Goal: Task Accomplishment & Management: Complete application form

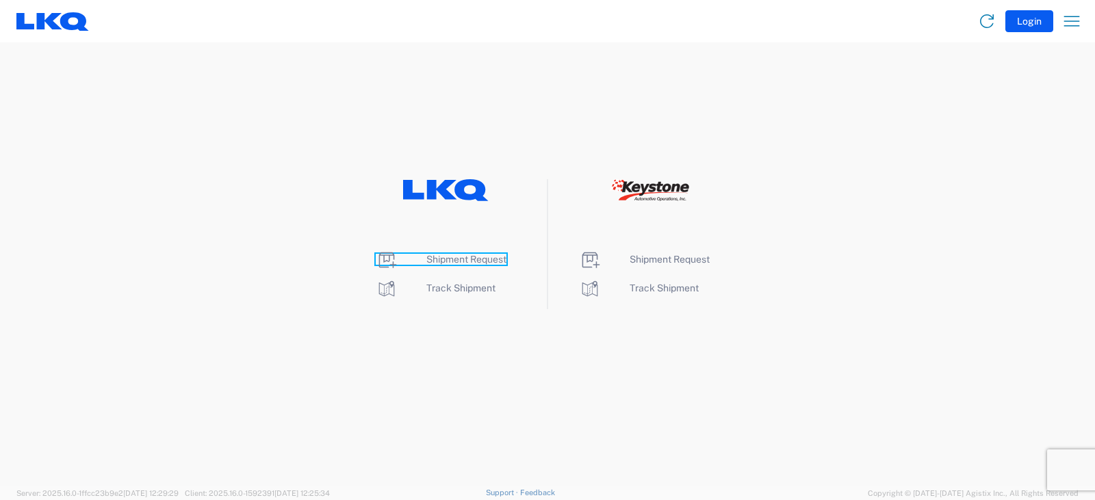
click at [448, 259] on span "Shipment Request" at bounding box center [466, 259] width 80 height 11
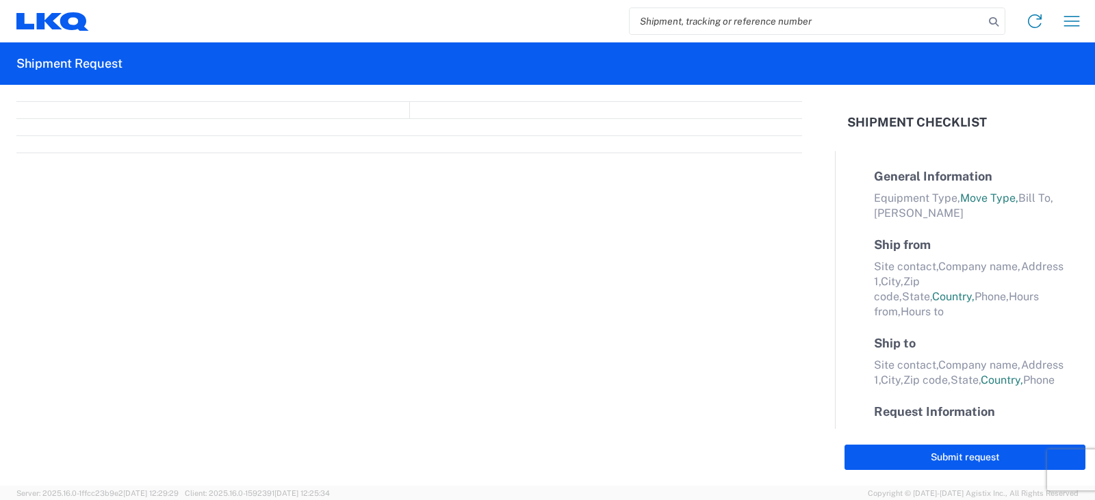
select select "FULL"
select select "LBS"
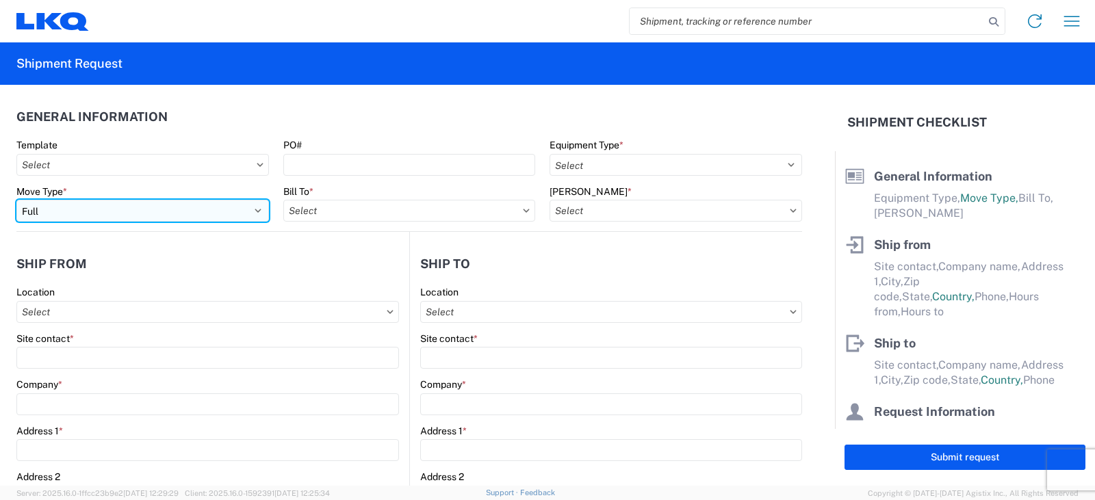
click at [72, 215] on select "Select Full Partial TL" at bounding box center [142, 211] width 253 height 22
select select "PARTIAL_TL"
click at [16, 200] on select "Select Full Partial TL" at bounding box center [142, 211] width 253 height 22
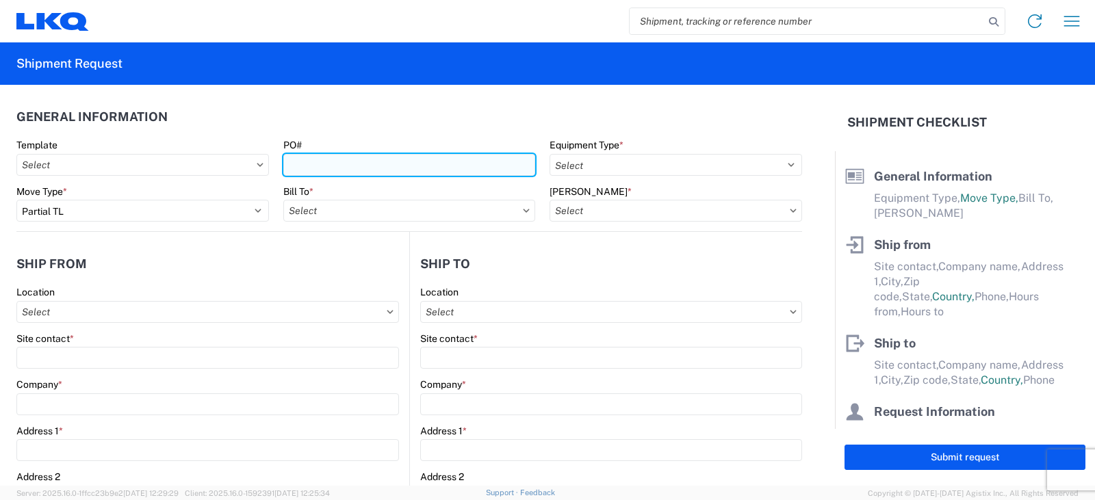
click at [296, 164] on input "PO#" at bounding box center [409, 165] width 253 height 22
type input "TRN#'S TH731074 & TH729591"
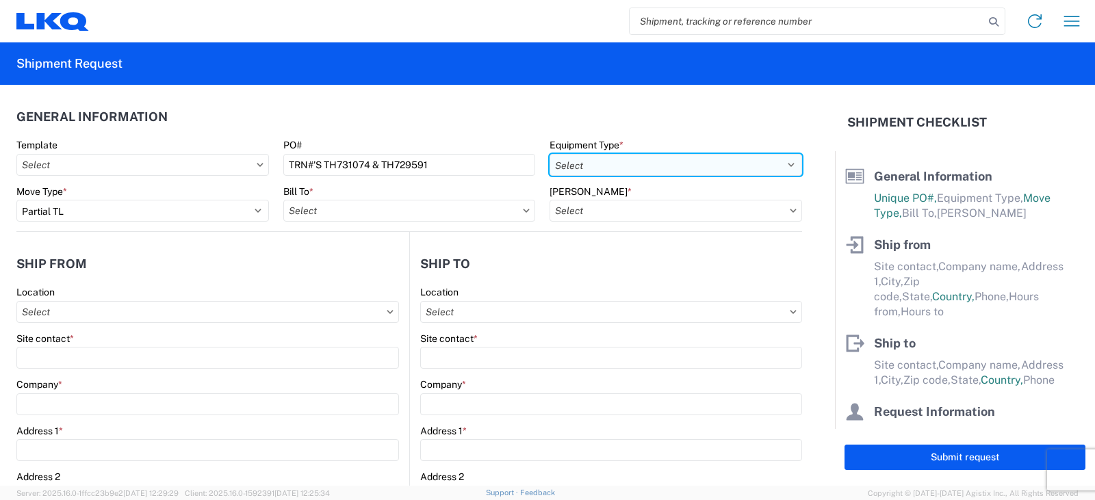
click at [617, 160] on select "Select 53’ Dry Van Flatbed Dropdeck (van) Lowboy (flatbed) Rail" at bounding box center [675, 165] width 253 height 22
select select "STDV"
click at [549, 154] on select "Select 53’ Dry Van Flatbed Dropdeck (van) Lowboy (flatbed) Rail" at bounding box center [675, 165] width 253 height 22
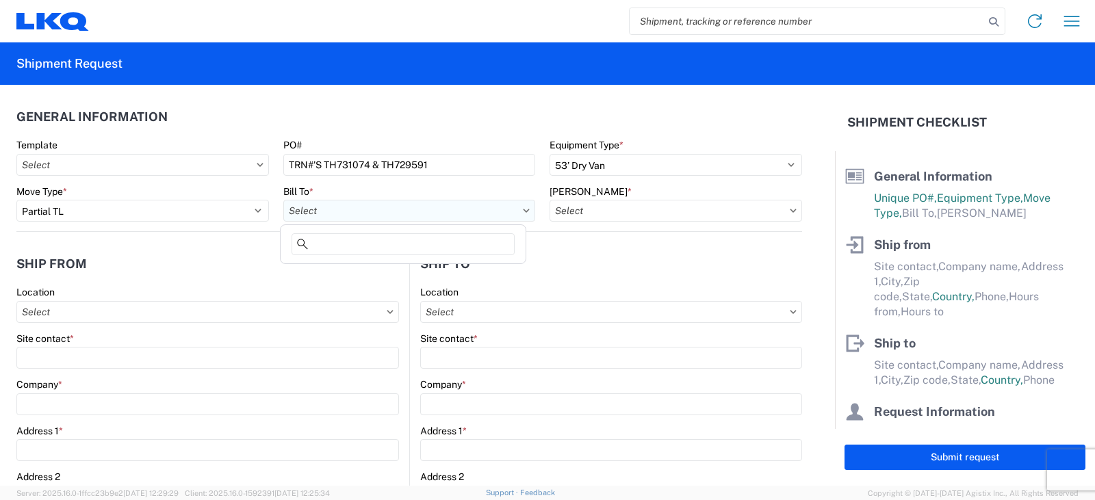
click at [357, 204] on input "Bill To *" at bounding box center [409, 211] width 253 height 22
type input "3198"
click at [352, 269] on div "3198 - Keystone - Santa Fe Springs" at bounding box center [403, 272] width 240 height 22
type input "3198 - Keystone - Santa Fe Springs"
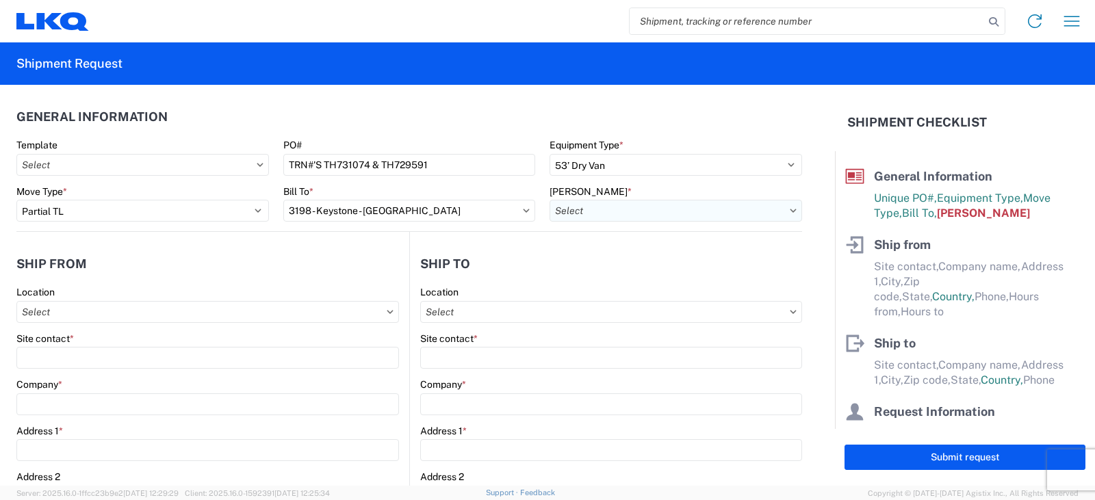
click at [616, 214] on input "Bill Code *" at bounding box center [675, 211] width 253 height 22
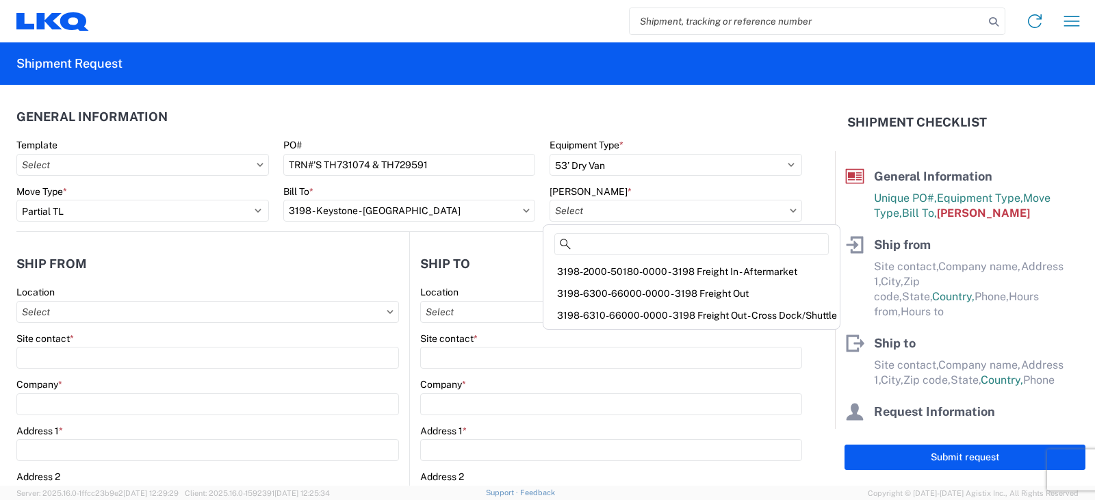
drag, startPoint x: 609, startPoint y: 275, endPoint x: 424, endPoint y: 278, distance: 184.8
click at [610, 274] on div "3198-2000-50180-0000 - 3198 Freight In - Aftermarket" at bounding box center [691, 272] width 291 height 22
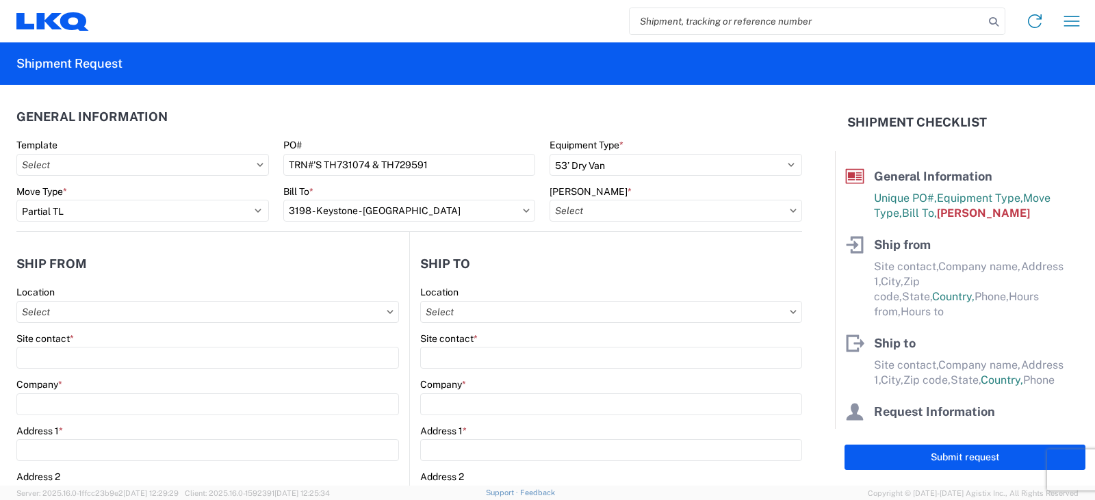
type input "3198-2000-50180-0000 - 3198 Freight In - Aftermarket"
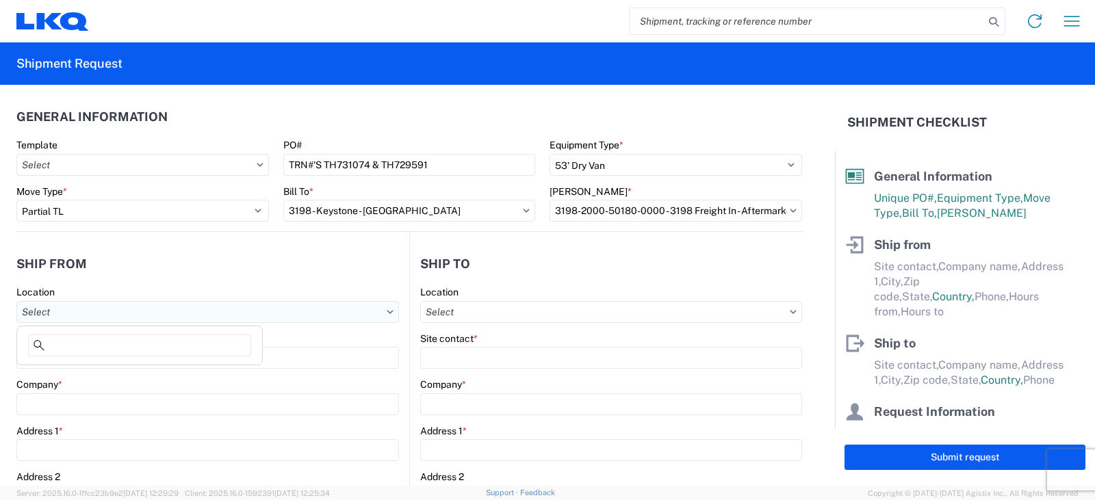
click at [48, 308] on input "Location" at bounding box center [207, 312] width 383 height 22
type input "3238"
click at [68, 376] on div "3238 - Huntington IDC" at bounding box center [140, 373] width 240 height 22
type input "3238 - Huntington IDC"
type input "LKQ Corporation"
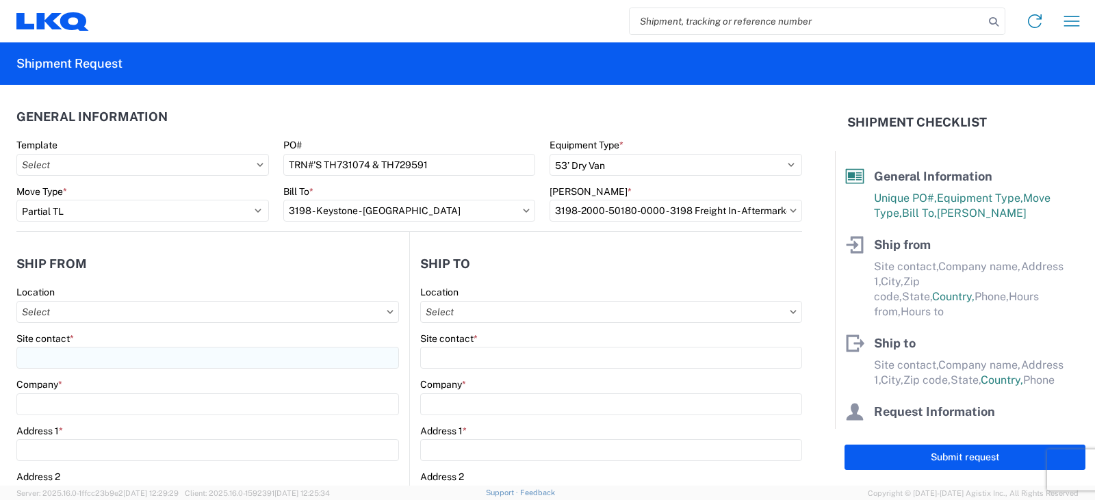
type input "1870 Riverfork Drive W"
type input "Huntington"
type input "46750"
select select "IN"
select select "US"
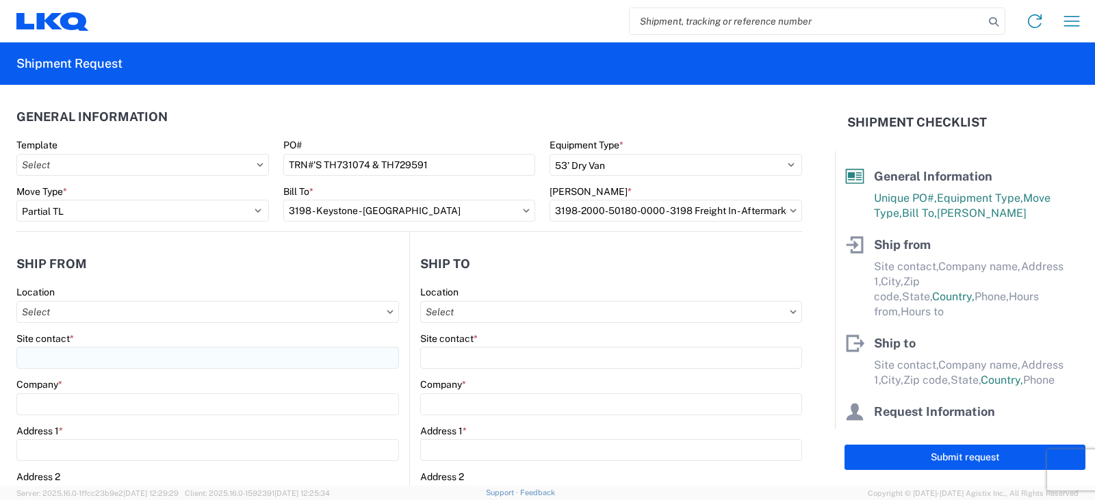
type input "07:00"
type input "17:00"
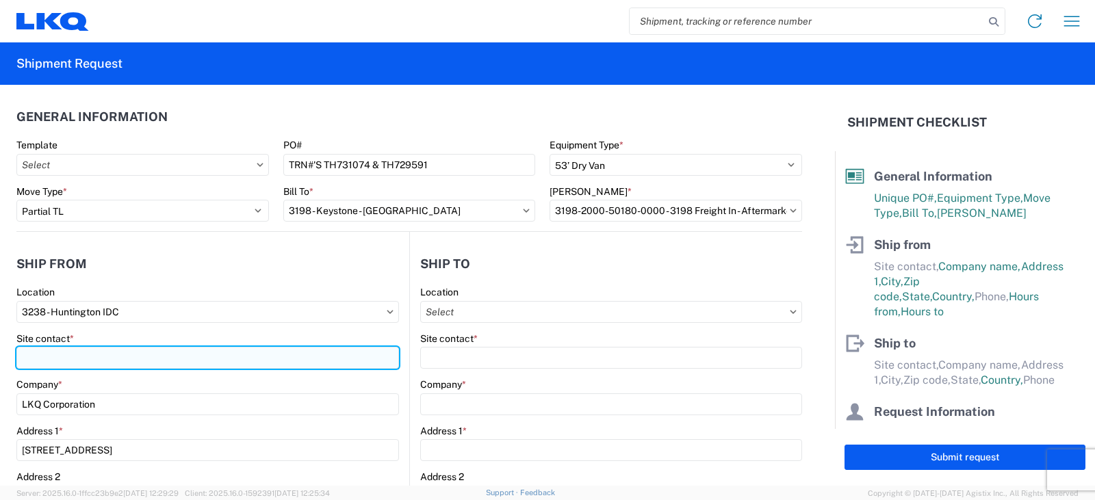
click at [54, 348] on input "Site contact *" at bounding box center [207, 358] width 383 height 22
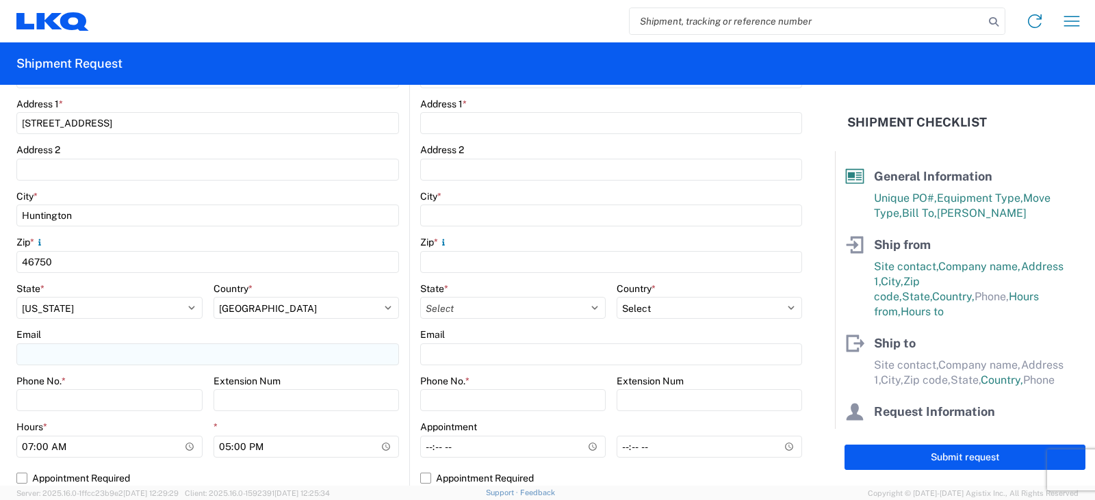
scroll to position [342, 0]
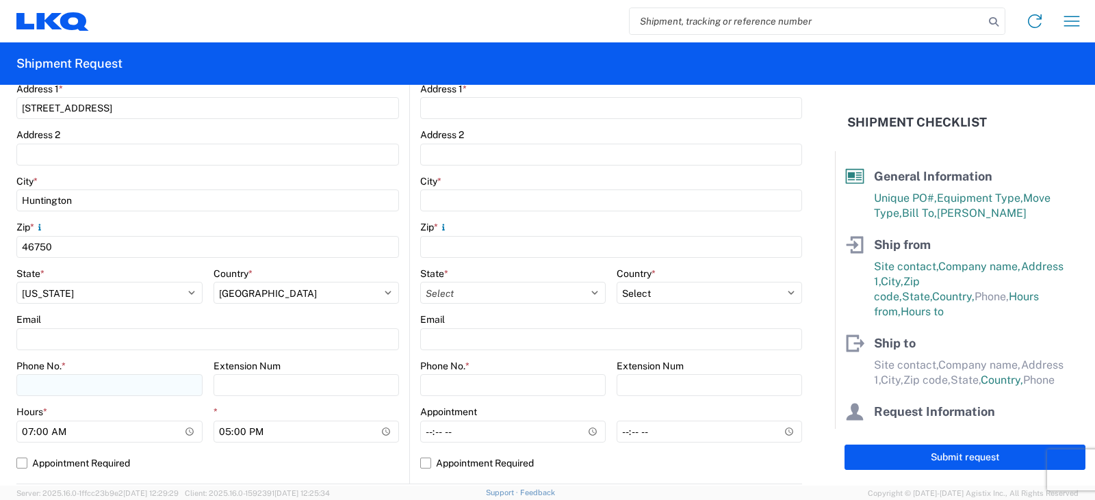
type input "DEE SNEAD"
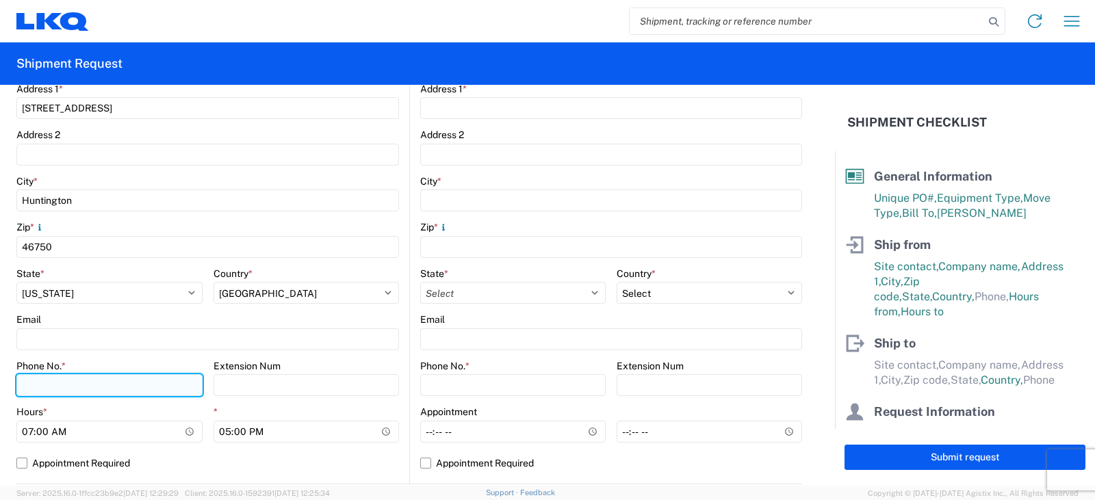
click at [36, 381] on input "Phone No. *" at bounding box center [109, 385] width 186 height 22
type input "260-359-7402"
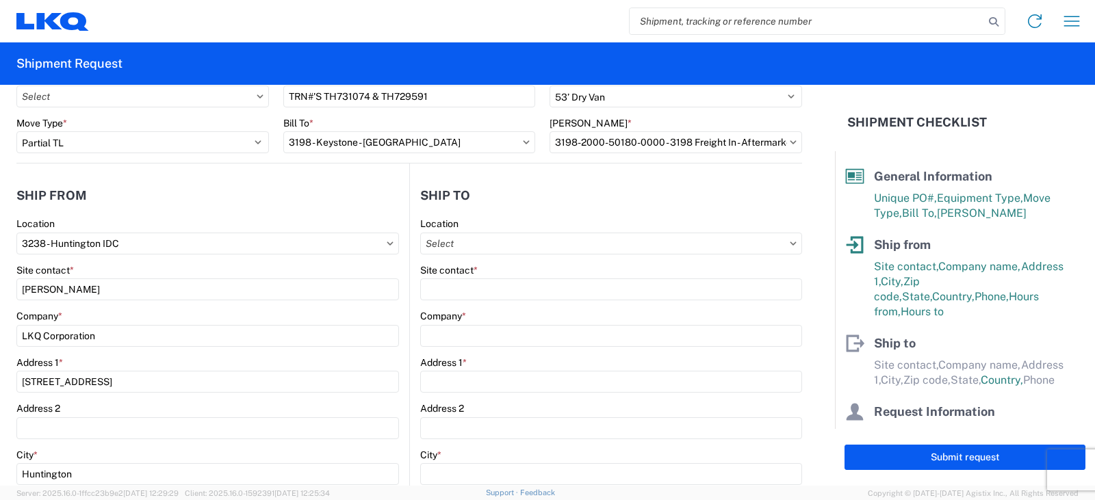
scroll to position [0, 0]
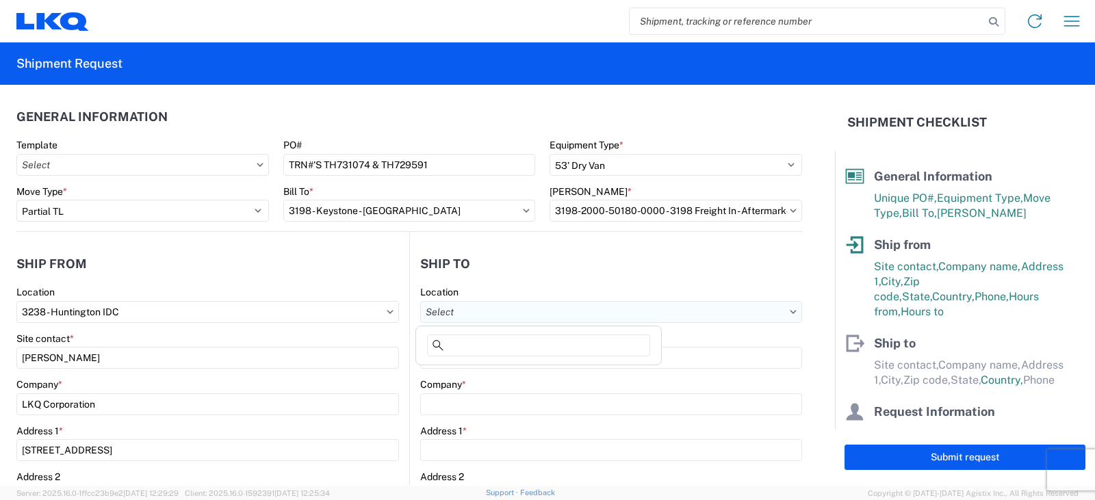
click at [452, 313] on input "Location" at bounding box center [611, 312] width 382 height 22
type input "3198"
click at [504, 372] on div "3198 - Keystone - Santa Fe Springs" at bounding box center [539, 373] width 240 height 22
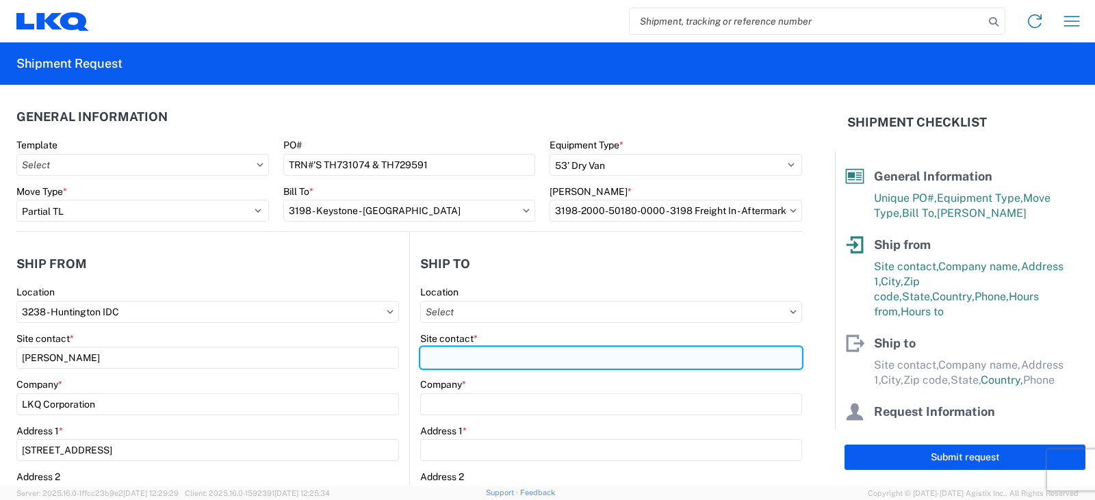
click at [422, 360] on input "Site contact *" at bounding box center [611, 358] width 382 height 22
type input "3198 - Keystone - Santa Fe Springs"
type input "LKQ Corporation"
type input "13642 Orden Dr"
type input "Santa Fe Springs"
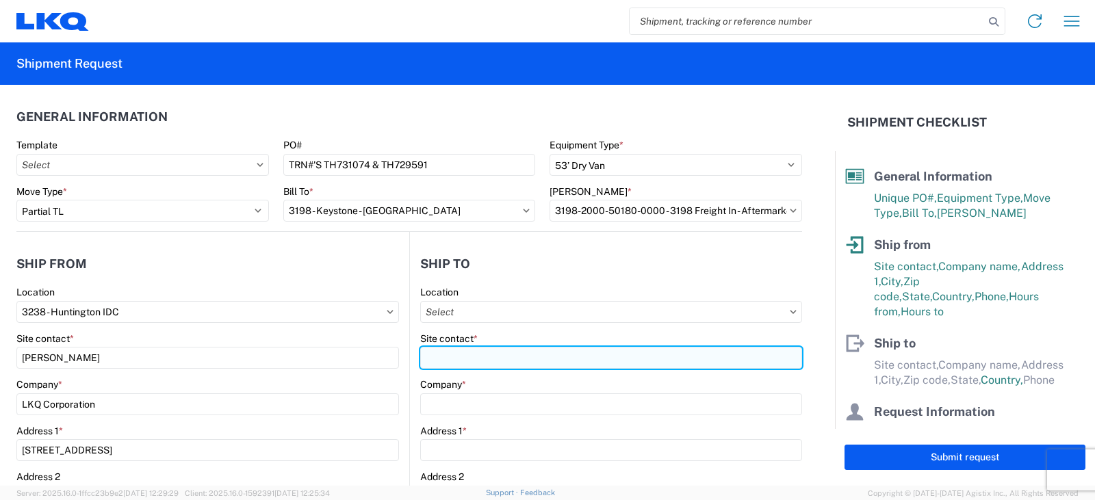
type input "90670"
select select "US"
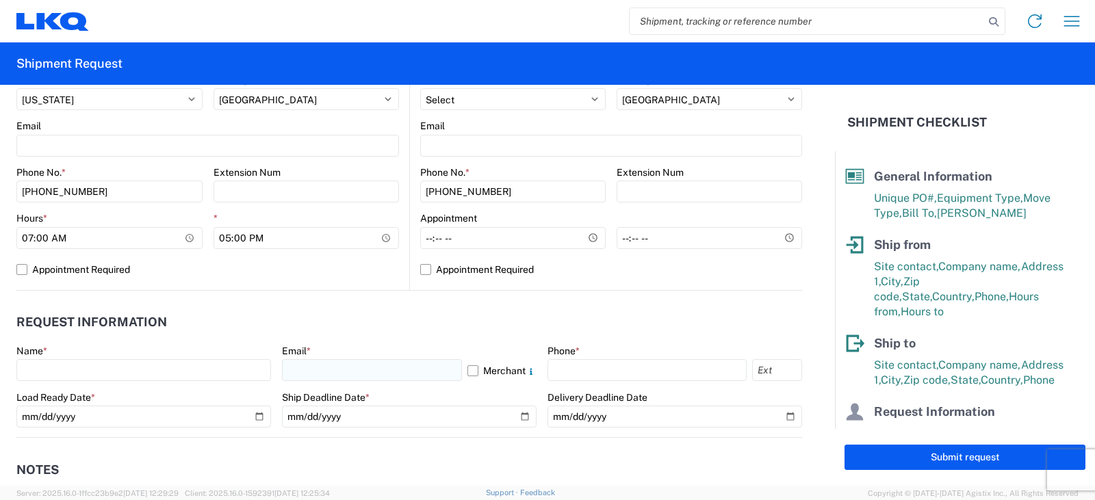
scroll to position [547, 0]
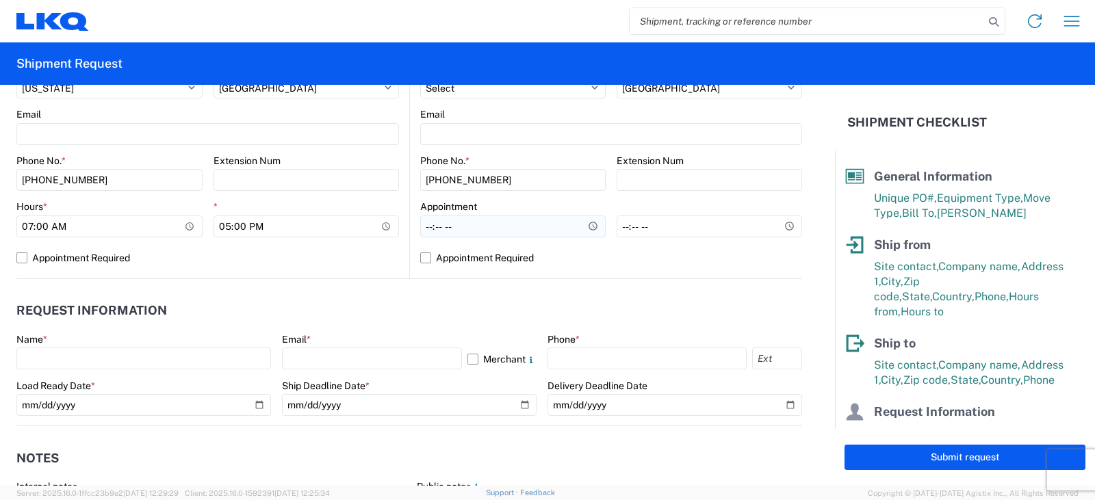
type input "SHIPPING/RECEIVING"
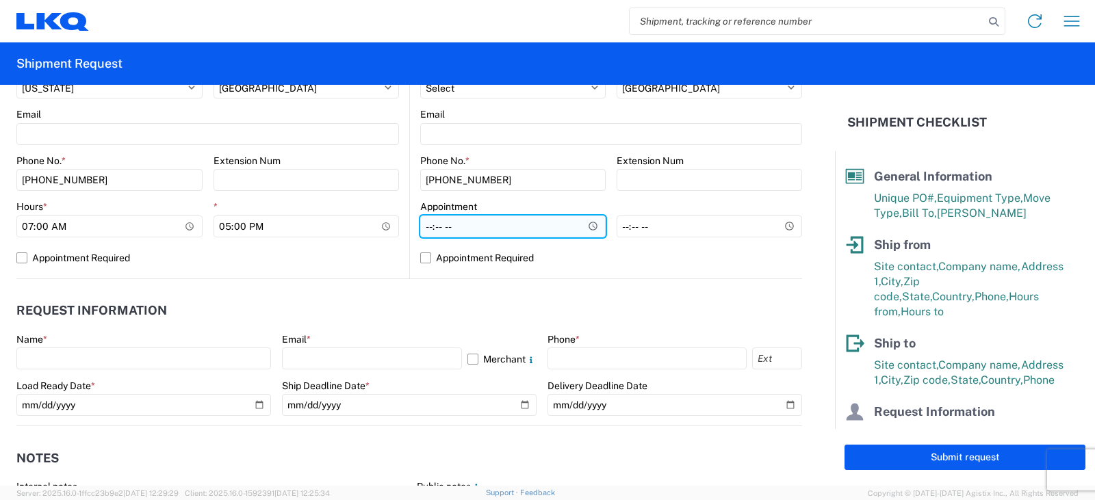
click at [422, 226] on input "Hours *" at bounding box center [512, 227] width 185 height 22
type input "08:00"
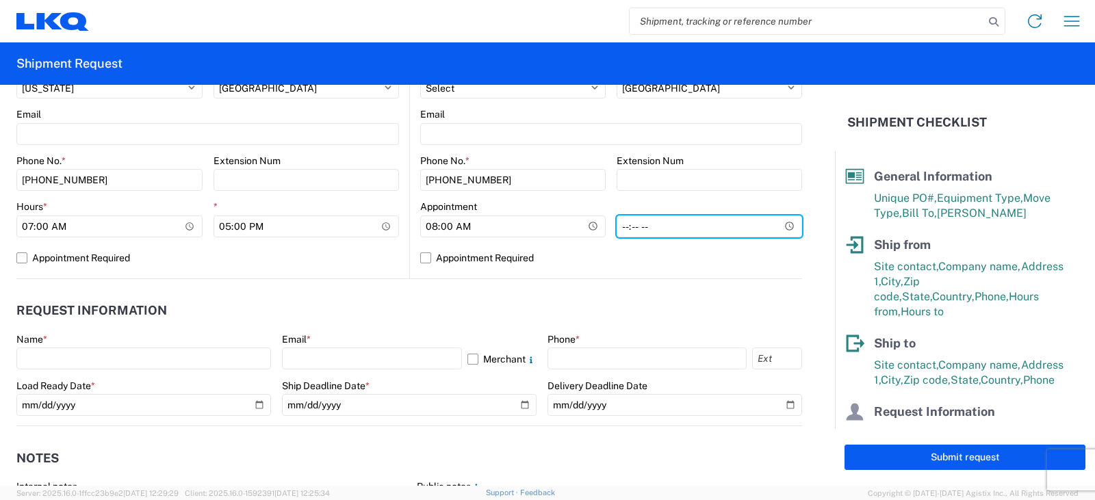
type input "16:00"
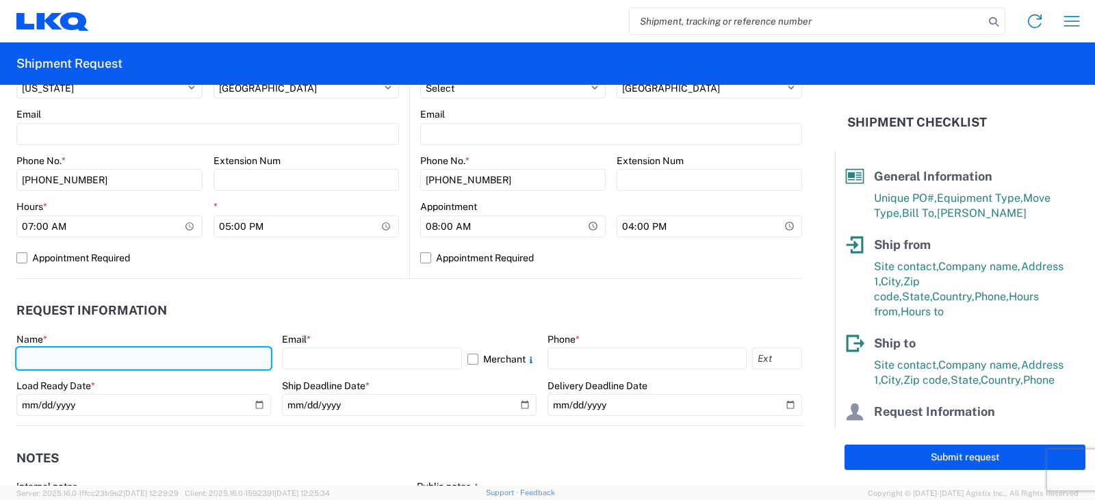
click at [36, 357] on input "text" at bounding box center [143, 359] width 255 height 22
type input "DEE SNEAD"
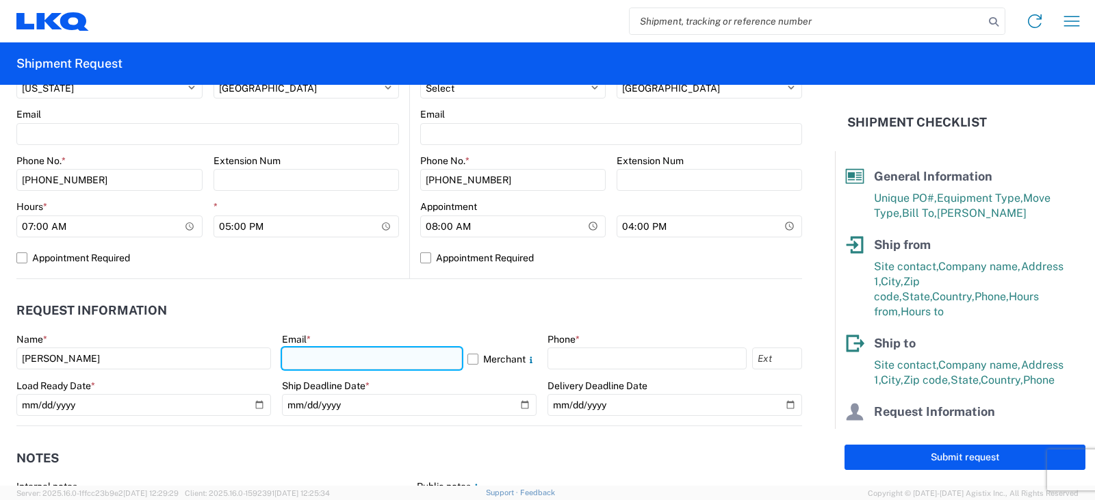
click at [293, 353] on input "text" at bounding box center [372, 359] width 180 height 22
type input "drsnead@lkqcorp.com"
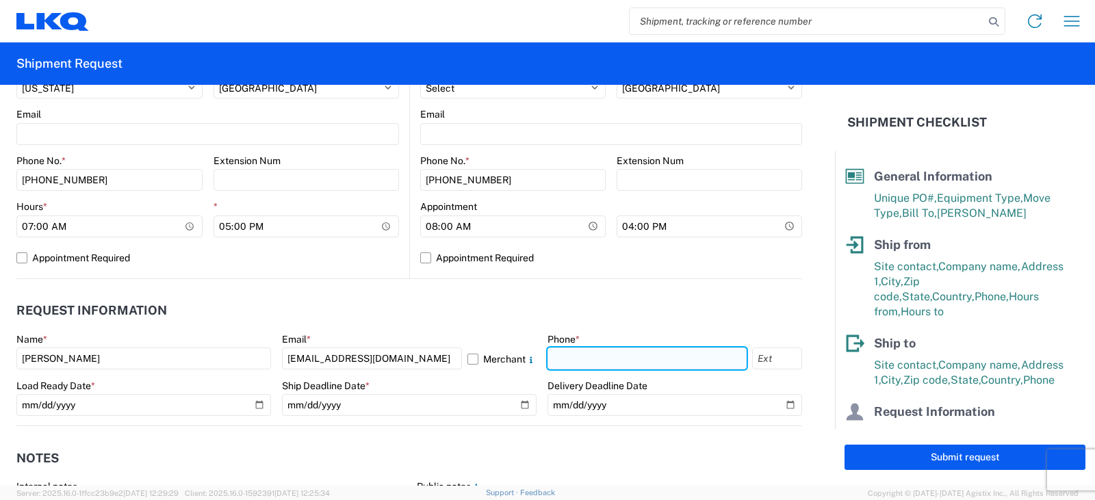
click at [559, 359] on input "text" at bounding box center [646, 359] width 199 height 22
type input "260-359-7402"
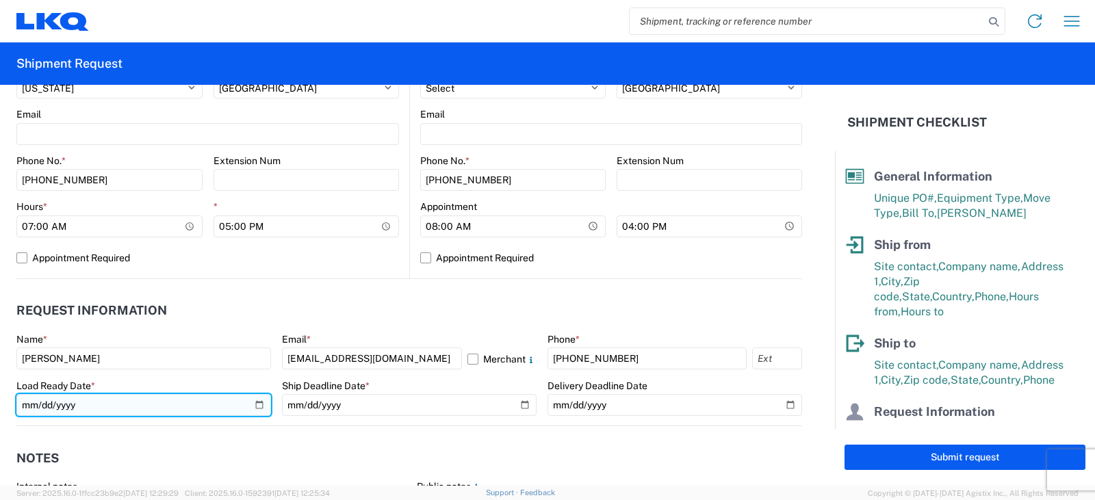
click at [256, 404] on input "date" at bounding box center [143, 405] width 255 height 22
type input "2025-08-15"
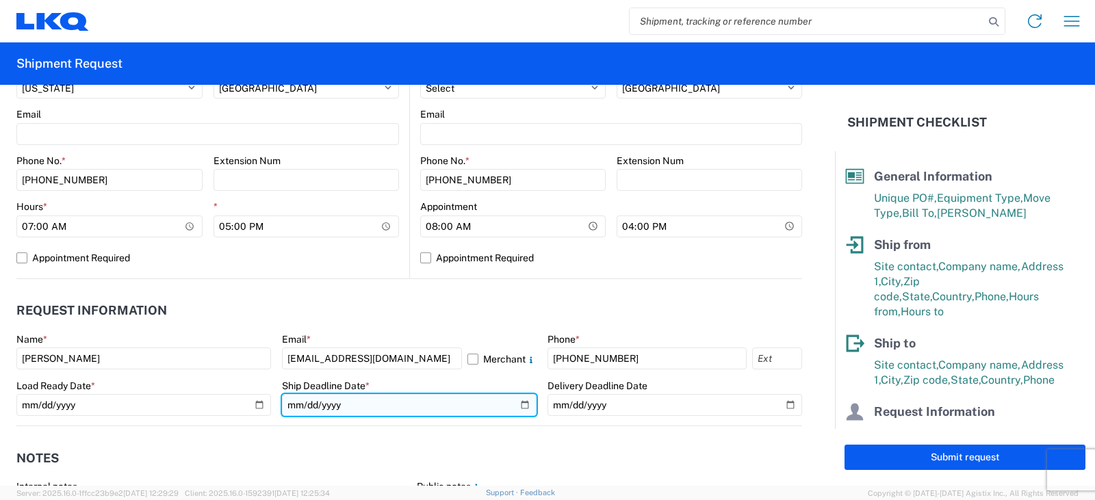
click at [517, 406] on input "date" at bounding box center [409, 405] width 255 height 22
type input "2025-08-15"
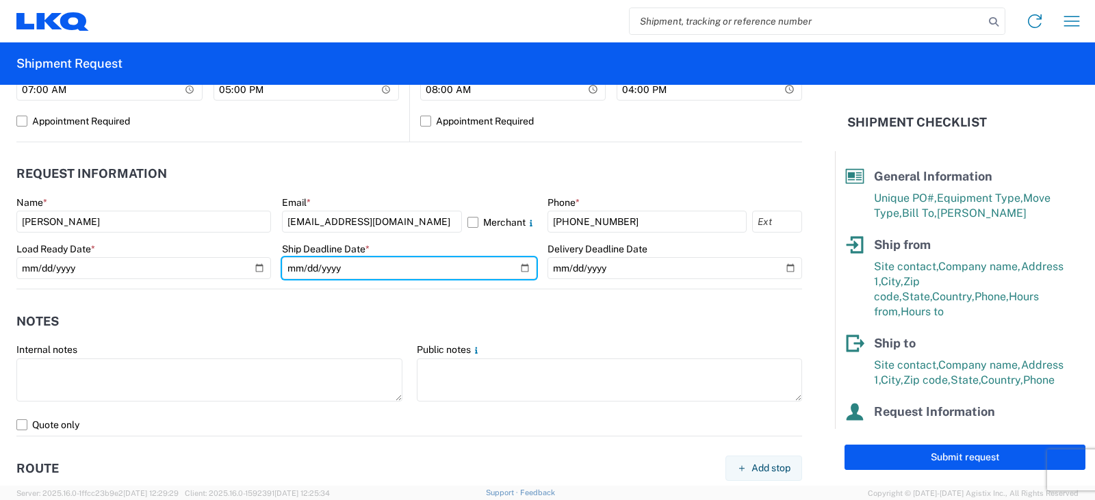
scroll to position [821, 0]
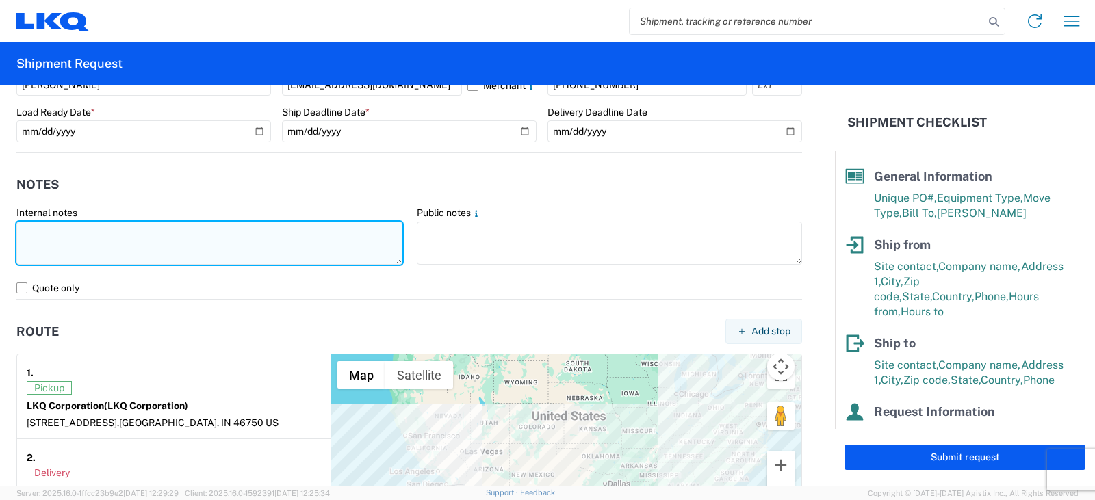
click at [26, 227] on textarea at bounding box center [209, 243] width 386 height 43
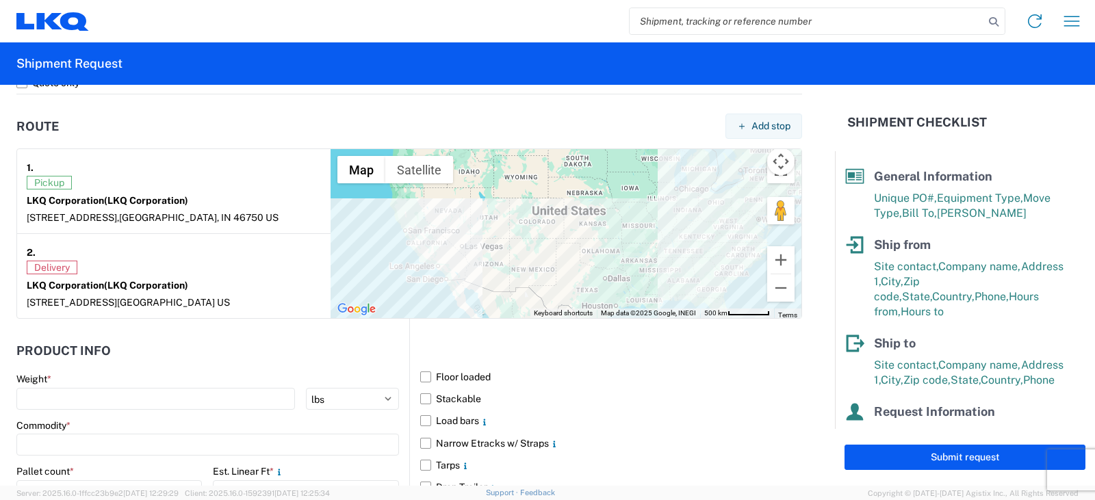
scroll to position [1232, 0]
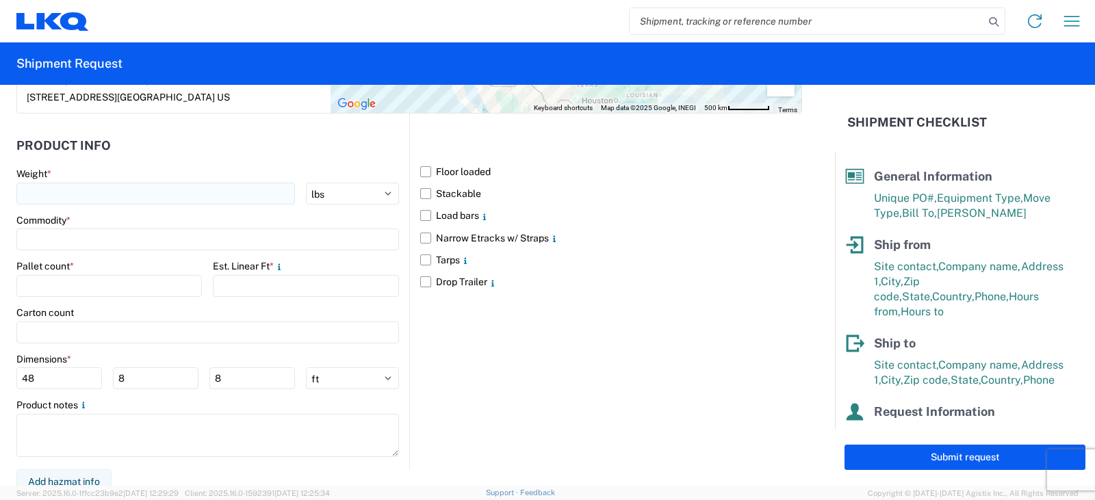
type textarea "THIS IS AN LTL OVER $1400 LOAD. COST IS CONNECTSHIP $2260.90"
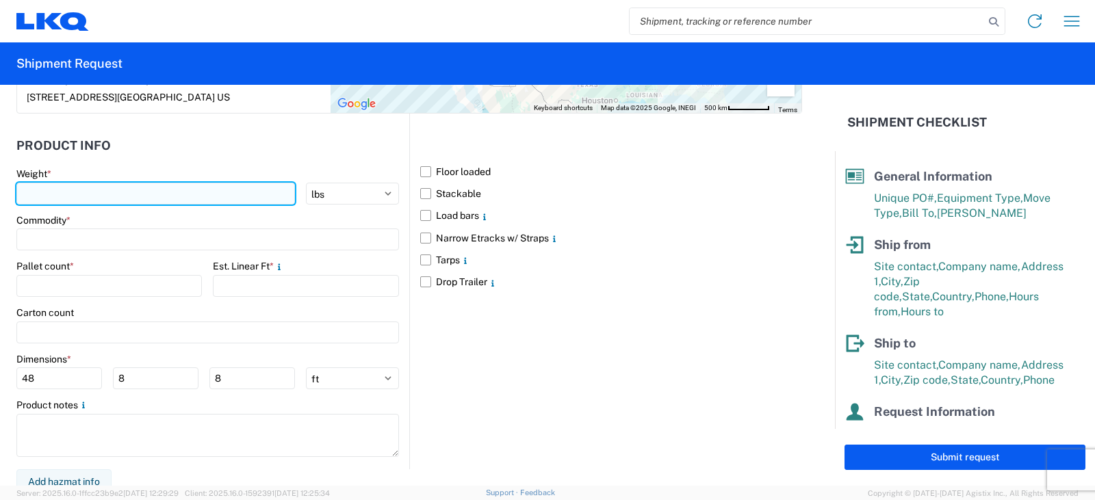
click at [29, 190] on input "number" at bounding box center [155, 194] width 279 height 22
type input "4285"
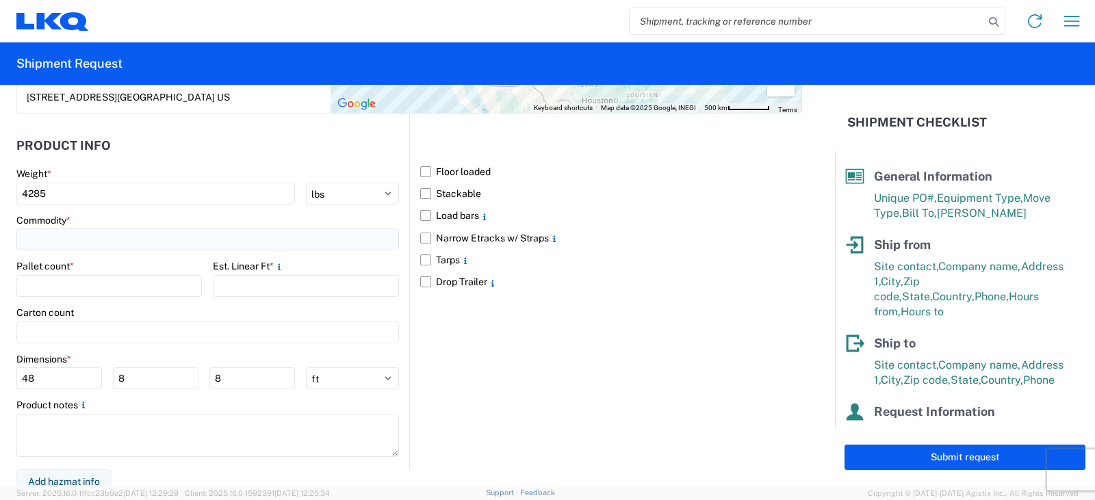
click at [25, 241] on input at bounding box center [207, 240] width 383 height 22
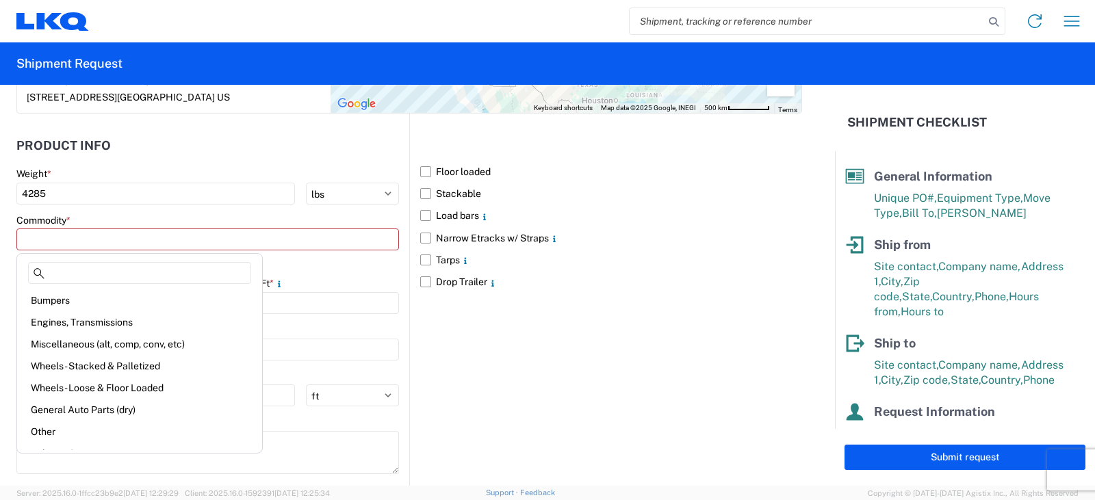
click at [59, 370] on div "Wheels - Stacked & Palletized" at bounding box center [140, 366] width 240 height 22
type input "Wheels - Stacked & Palletized"
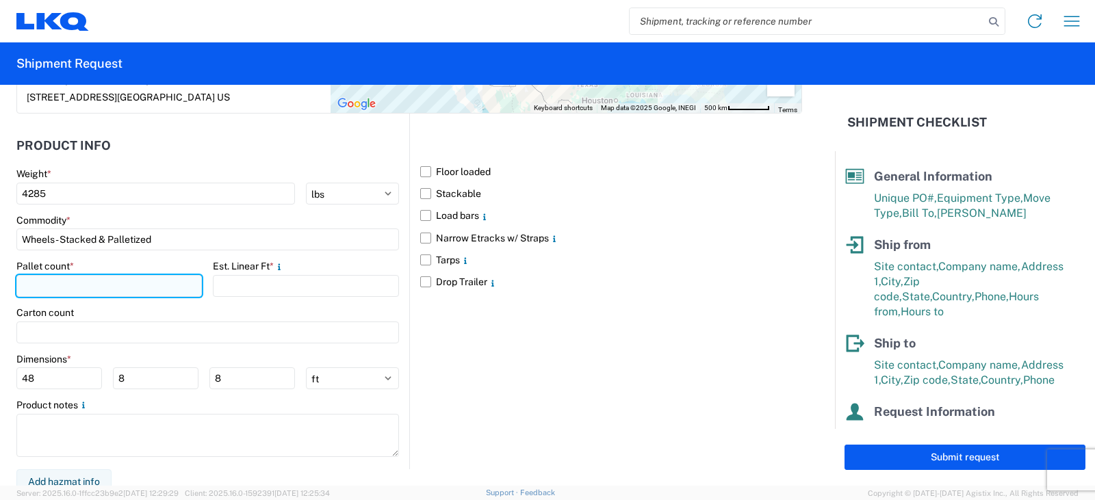
click at [28, 287] on input "number" at bounding box center [108, 286] width 185 height 22
type input "6"
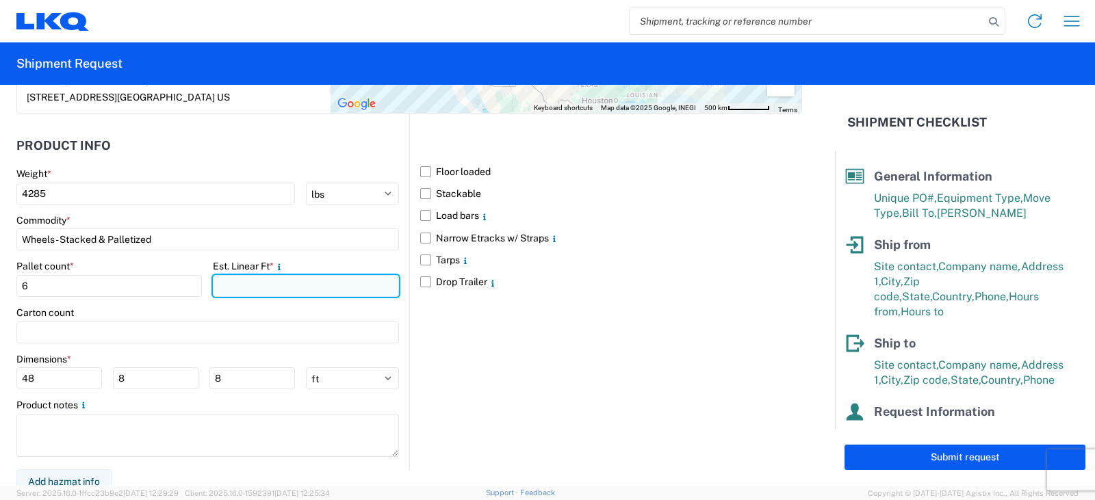
click at [242, 290] on input "number" at bounding box center [305, 286] width 185 height 22
type input "12"
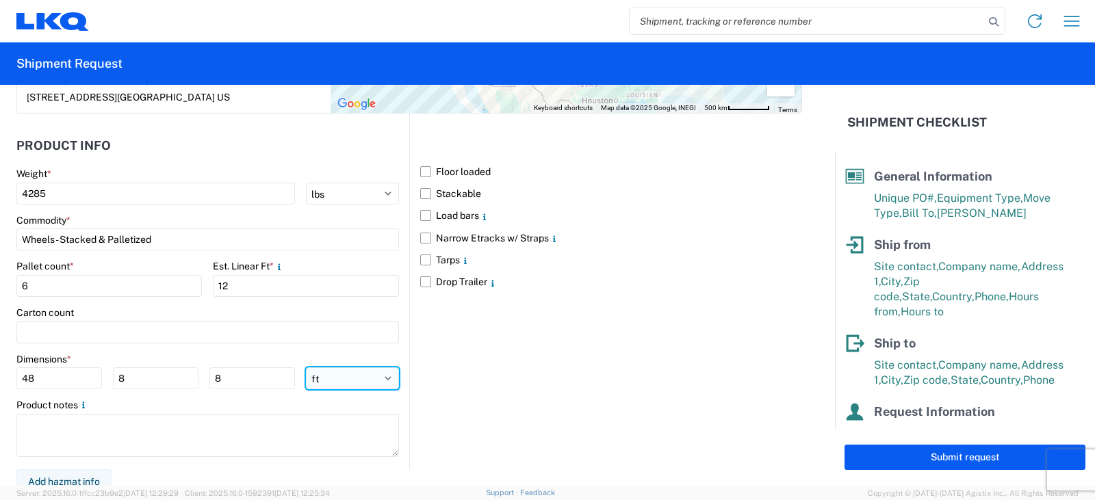
click at [379, 376] on select "ft in cm" at bounding box center [352, 378] width 93 height 22
select select "IN"
click at [306, 367] on select "ft in cm" at bounding box center [352, 378] width 93 height 22
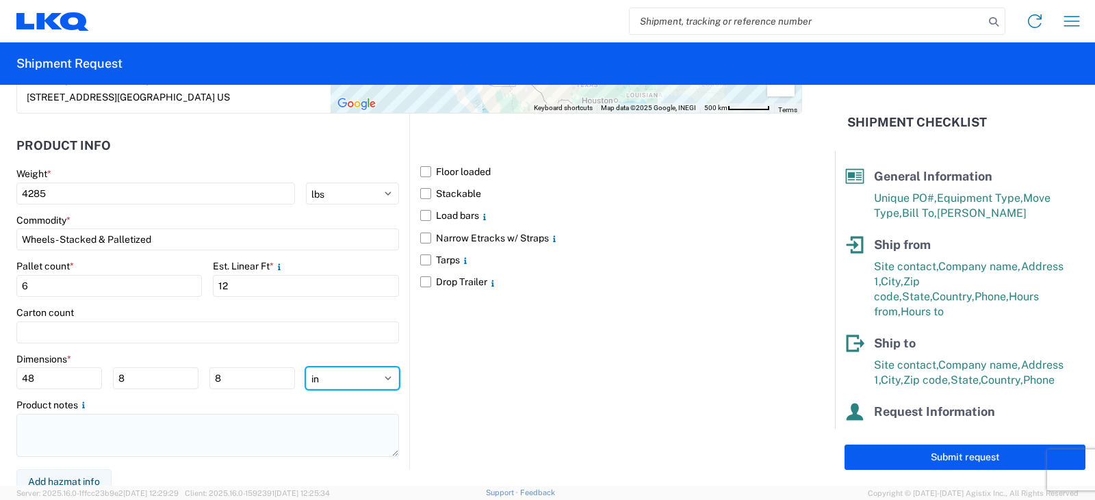
type input "576"
type input "96"
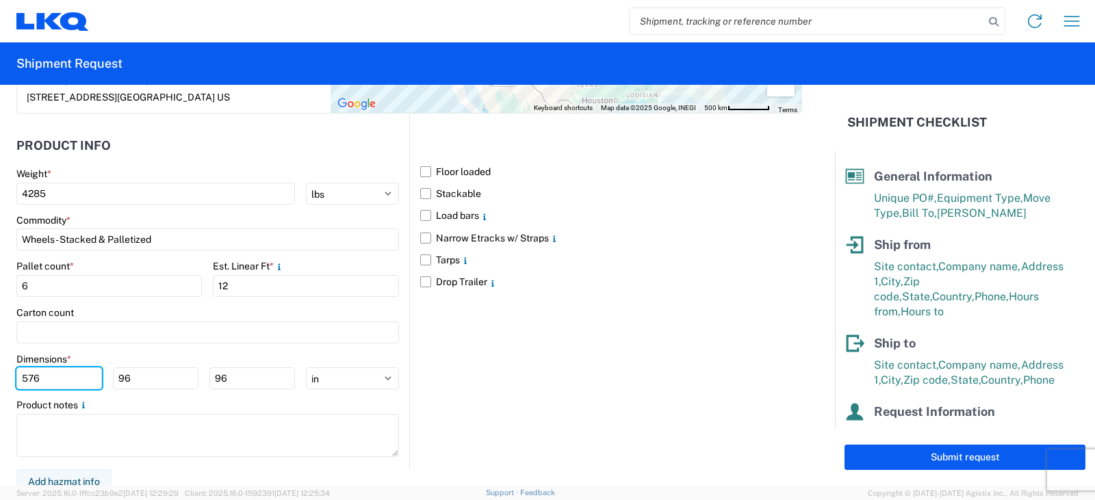
drag, startPoint x: 54, startPoint y: 380, endPoint x: 0, endPoint y: 379, distance: 54.1
click at [0, 379] on form "General Information Template PO# TRN#'S TH731074 & TH729591 Equipment Type * Se…" at bounding box center [417, 285] width 835 height 401
type input "48"
type input "42"
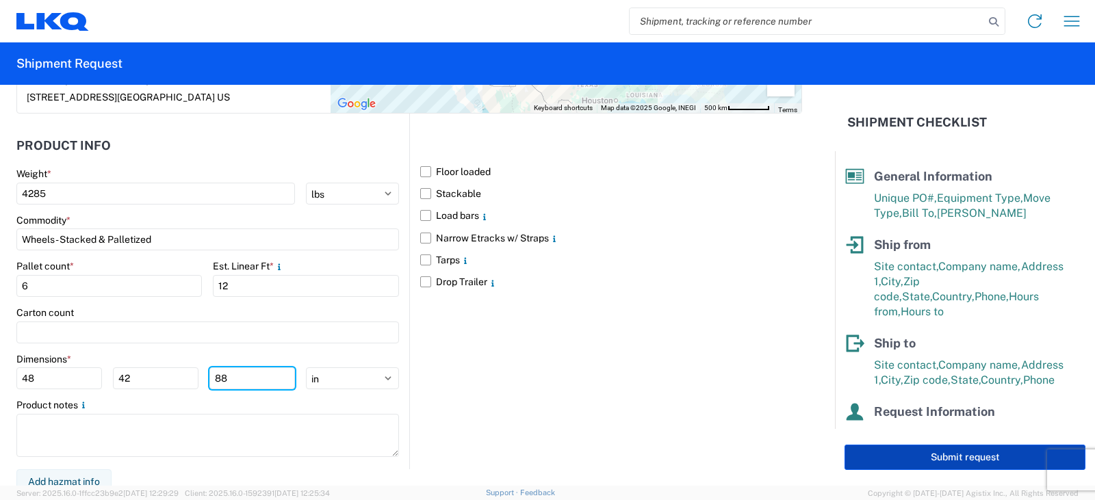
type input "88"
click at [967, 457] on button "Submit request" at bounding box center [964, 457] width 241 height 25
select select "IN"
select select "US"
